Goal: Information Seeking & Learning: Learn about a topic

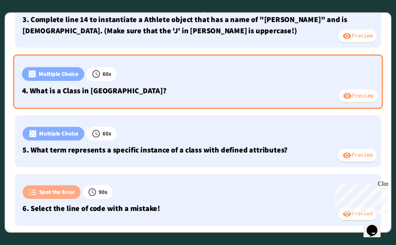
scroll to position [297, 0]
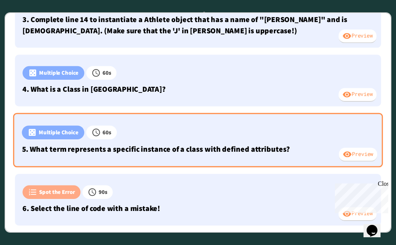
click at [36, 128] on icon at bounding box center [31, 132] width 9 height 9
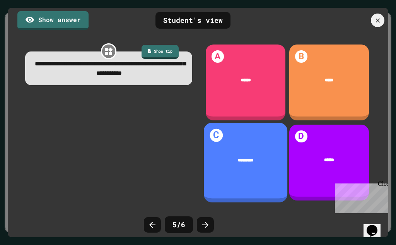
scroll to position [296, 0]
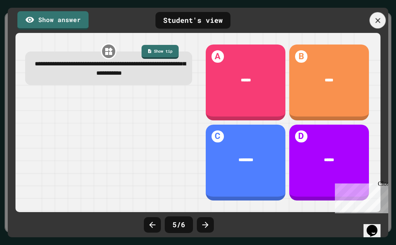
click at [377, 21] on icon at bounding box center [377, 20] width 5 height 5
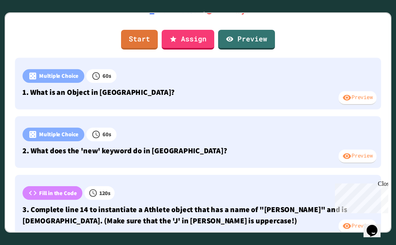
scroll to position [0, 0]
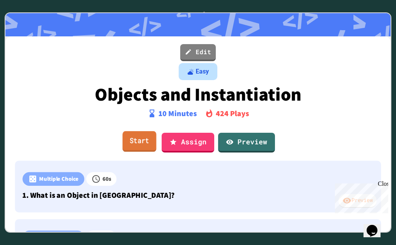
click at [130, 139] on link "Start" at bounding box center [139, 141] width 34 height 21
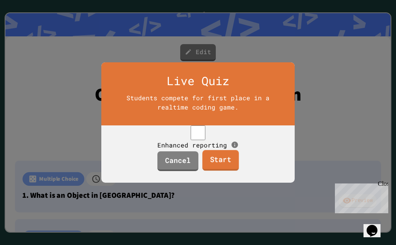
click at [219, 171] on link "Start" at bounding box center [220, 160] width 37 height 21
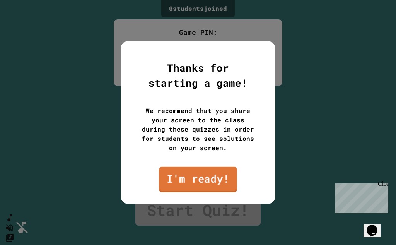
click at [182, 181] on link "I'm ready!" at bounding box center [198, 179] width 78 height 25
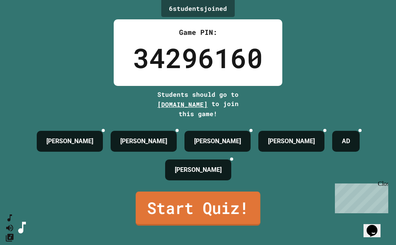
click at [210, 207] on link "Start Quiz!" at bounding box center [198, 208] width 124 height 34
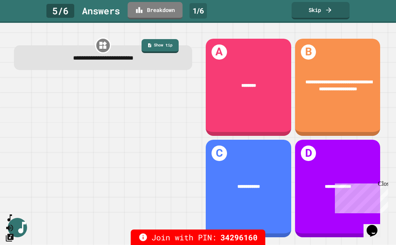
click at [384, 183] on div "Close" at bounding box center [382, 185] width 10 height 10
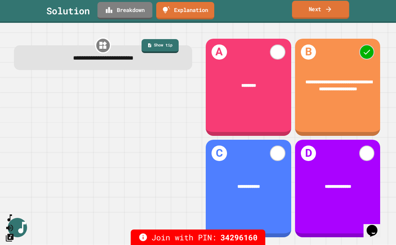
click at [321, 7] on link "Next" at bounding box center [320, 10] width 57 height 18
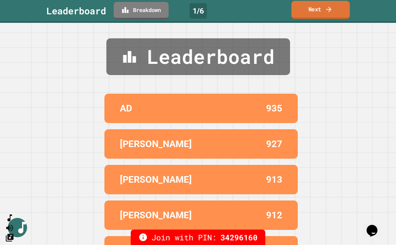
click at [336, 10] on link "Next" at bounding box center [320, 10] width 58 height 18
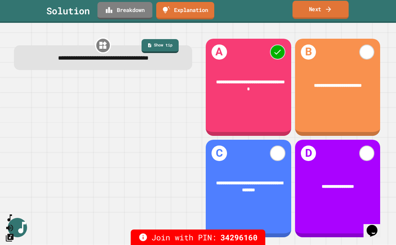
click at [313, 10] on link "Next" at bounding box center [320, 10] width 56 height 18
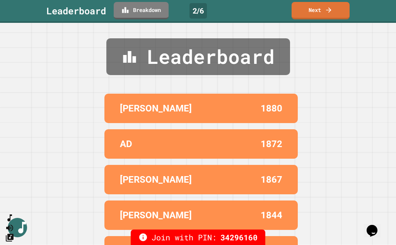
scroll to position [29, 0]
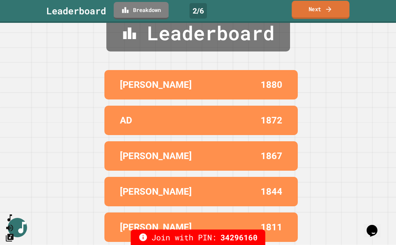
click at [321, 5] on link "Next" at bounding box center [320, 10] width 58 height 18
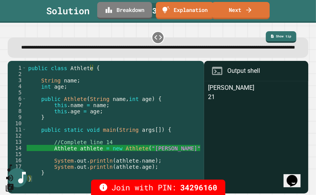
scroll to position [0, 0]
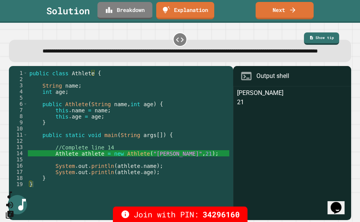
click at [154, 171] on div "public class Athlete { String name ; int age ; public Athlete ( String name , i…" at bounding box center [128, 135] width 201 height 130
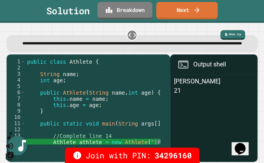
scroll to position [15, 0]
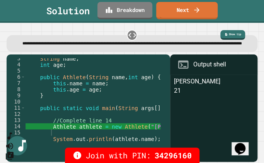
drag, startPoint x: 56, startPoint y: 149, endPoint x: 78, endPoint y: 143, distance: 22.9
click at [78, 150] on div "Join with PIN: 34296160" at bounding box center [132, 155] width 264 height 15
click at [191, 12] on link "Next" at bounding box center [188, 10] width 56 height 18
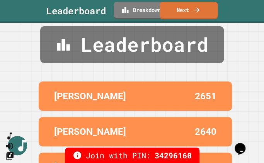
scroll to position [0, 0]
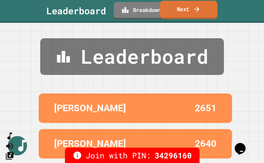
click at [184, 8] on link "Next" at bounding box center [188, 10] width 57 height 18
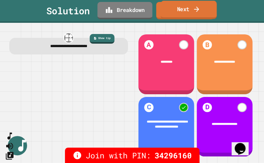
click at [181, 8] on link "Next" at bounding box center [188, 10] width 56 height 18
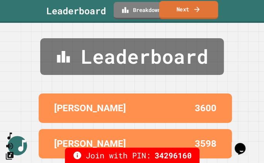
click at [185, 11] on link "Next" at bounding box center [188, 10] width 59 height 18
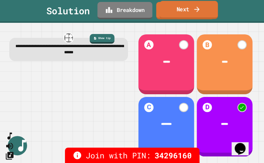
click at [182, 12] on link "Next" at bounding box center [189, 10] width 58 height 18
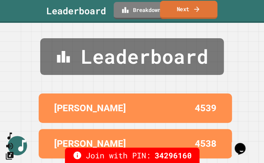
click at [182, 12] on link "Next" at bounding box center [189, 10] width 58 height 18
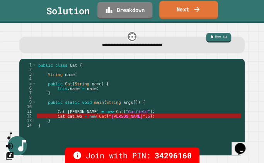
click at [176, 9] on link "Next" at bounding box center [188, 10] width 59 height 18
